Goal: Find specific page/section: Find specific page/section

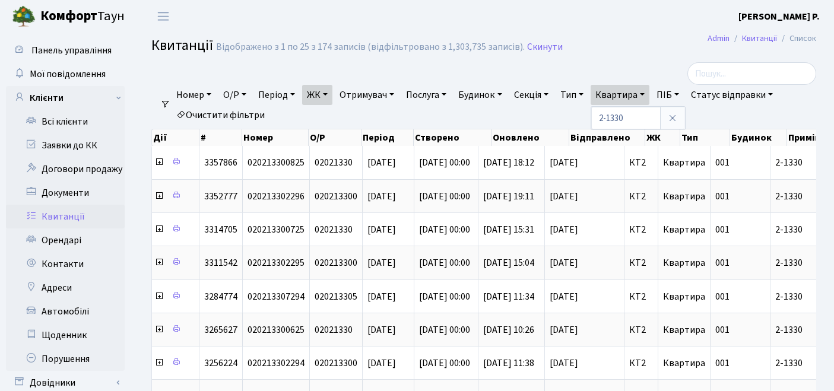
select select "25"
click at [247, 118] on link "Очистити фільтри" at bounding box center [221, 115] width 98 height 20
select select
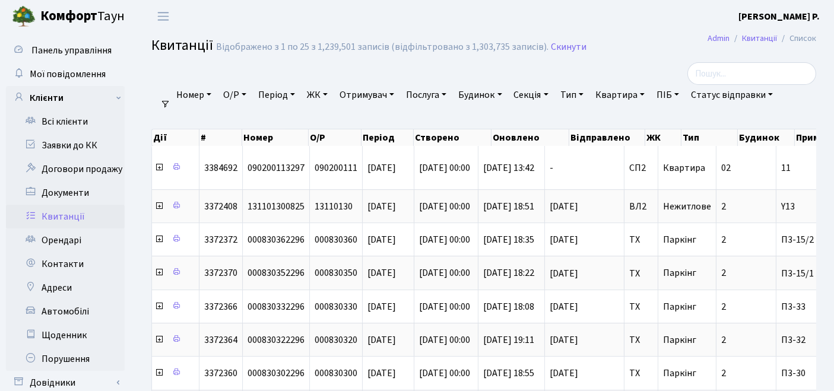
click at [319, 92] on link "ЖК" at bounding box center [317, 95] width 30 height 20
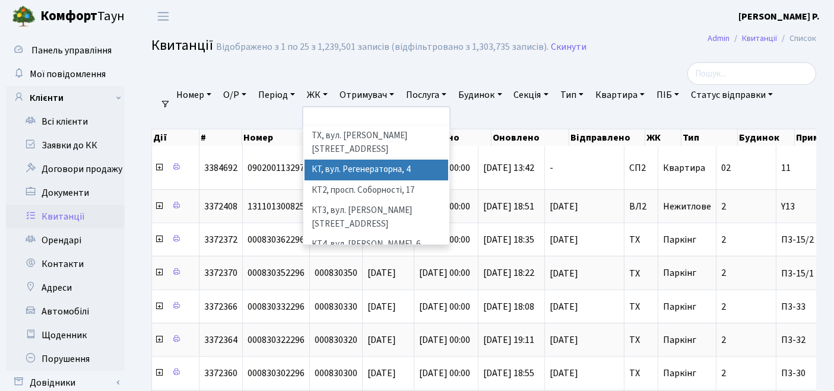
click at [357, 160] on li "КТ, вул. Регенераторна, 4" at bounding box center [376, 170] width 144 height 21
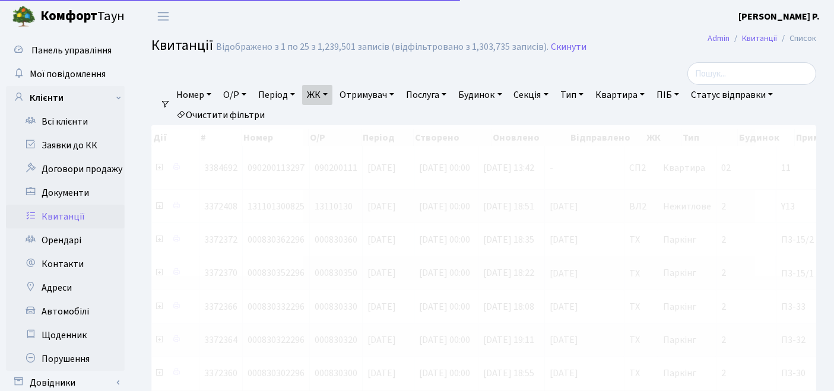
click at [634, 96] on link "Квартира" at bounding box center [620, 95] width 59 height 20
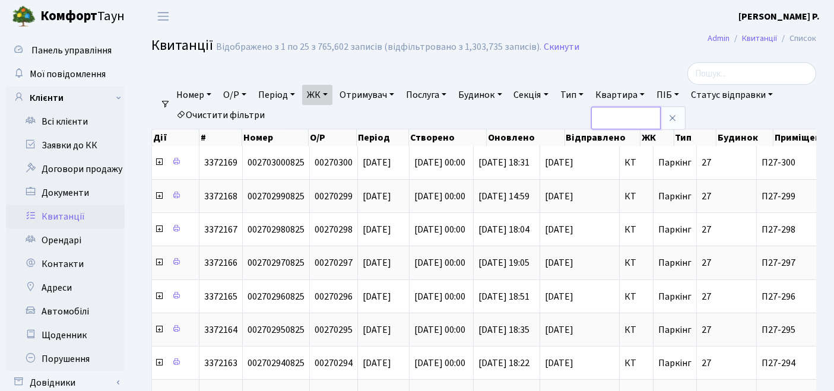
type input "'"
type input "16-66"
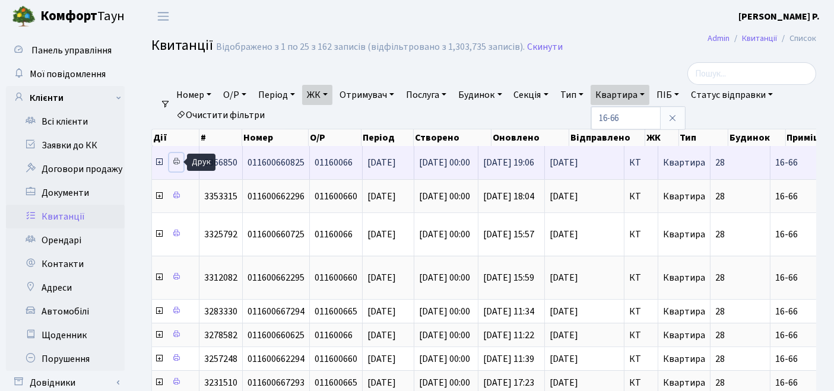
click at [175, 163] on icon at bounding box center [176, 161] width 8 height 8
